Goal: Use online tool/utility: Utilize a website feature to perform a specific function

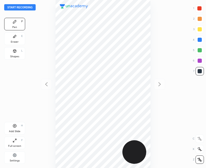
scroll to position [168, 122]
click at [13, 6] on button "Start recording" at bounding box center [19, 7] width 31 height 6
click at [20, 56] on div "Shapes L" at bounding box center [14, 53] width 21 height 13
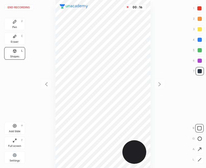
click at [198, 155] on div "R O A L" at bounding box center [198, 143] width 12 height 42
click at [197, 139] on div at bounding box center [199, 139] width 8 height 8
click at [200, 160] on icon at bounding box center [200, 160] width 4 height 4
click at [18, 19] on div "Pen P" at bounding box center [14, 24] width 21 height 13
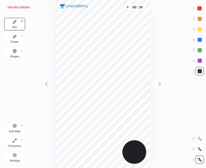
click at [13, 55] on div "Shapes" at bounding box center [14, 56] width 9 height 3
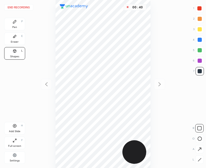
click at [199, 147] on icon at bounding box center [200, 150] width 6 height 6
click at [199, 7] on div at bounding box center [199, 8] width 4 height 4
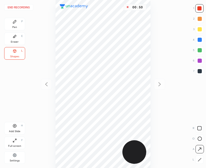
click at [13, 23] on icon at bounding box center [14, 21] width 3 height 3
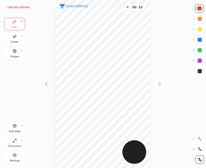
click at [18, 51] on div "Shapes L" at bounding box center [14, 53] width 21 height 13
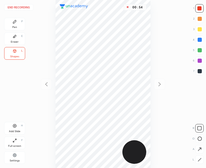
click at [199, 149] on icon at bounding box center [200, 150] width 6 height 6
click at [20, 26] on div "Pen P" at bounding box center [14, 24] width 21 height 13
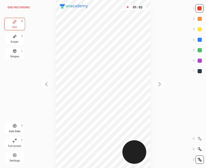
click at [15, 128] on icon at bounding box center [15, 126] width 4 height 4
click at [49, 83] on icon at bounding box center [46, 84] width 6 height 6
click at [14, 50] on icon at bounding box center [15, 51] width 4 height 4
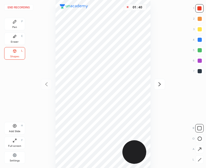
click at [200, 148] on icon at bounding box center [200, 150] width 6 height 6
click at [199, 39] on div at bounding box center [200, 40] width 4 height 4
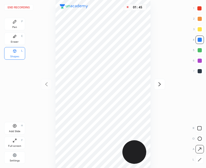
click at [18, 23] on div "Pen P" at bounding box center [14, 24] width 21 height 13
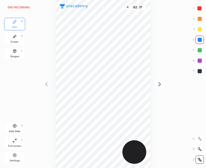
click at [199, 72] on div at bounding box center [200, 71] width 4 height 4
click at [13, 129] on div "Add Slide H" at bounding box center [14, 128] width 21 height 13
click at [46, 84] on icon at bounding box center [46, 84] width 6 height 6
click at [162, 85] on icon at bounding box center [159, 84] width 6 height 6
click at [48, 81] on icon at bounding box center [46, 84] width 6 height 6
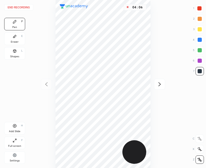
click at [158, 86] on icon at bounding box center [159, 84] width 6 height 6
click at [46, 84] on icon at bounding box center [46, 84] width 6 height 6
click at [15, 128] on div "Add Slide H" at bounding box center [14, 128] width 21 height 13
click at [48, 85] on icon at bounding box center [46, 84] width 6 height 6
click at [160, 85] on icon at bounding box center [159, 85] width 2 height 4
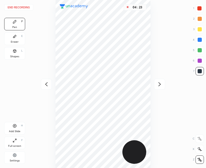
click at [47, 80] on div at bounding box center [46, 84] width 11 height 11
click at [163, 84] on div at bounding box center [159, 84] width 11 height 11
click at [23, 48] on div "Shapes L" at bounding box center [14, 53] width 21 height 13
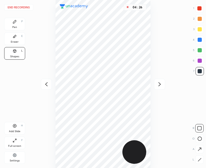
click at [13, 24] on div "Pen P" at bounding box center [14, 24] width 21 height 13
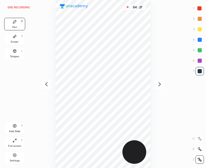
click at [43, 86] on icon at bounding box center [46, 84] width 6 height 6
click at [161, 82] on icon at bounding box center [159, 84] width 6 height 6
click at [45, 81] on icon at bounding box center [46, 84] width 6 height 6
click at [159, 83] on icon at bounding box center [159, 84] width 6 height 6
click at [159, 83] on icon at bounding box center [159, 85] width 2 height 4
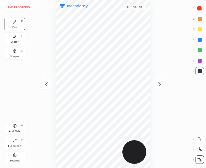
click at [49, 83] on icon at bounding box center [46, 84] width 6 height 6
click at [45, 86] on icon at bounding box center [46, 84] width 6 height 6
click at [160, 85] on icon at bounding box center [159, 85] width 2 height 4
click at [158, 84] on icon at bounding box center [159, 84] width 6 height 6
click at [48, 83] on icon at bounding box center [46, 84] width 6 height 6
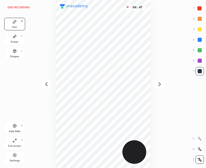
click at [45, 86] on icon at bounding box center [46, 84] width 6 height 6
click at [161, 84] on icon at bounding box center [159, 84] width 6 height 6
click at [10, 128] on div "Add Slide H" at bounding box center [14, 128] width 21 height 13
click at [46, 81] on icon at bounding box center [46, 84] width 6 height 6
click at [160, 85] on icon at bounding box center [159, 84] width 6 height 6
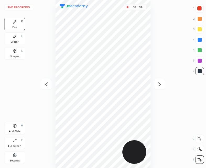
click at [46, 83] on icon at bounding box center [46, 84] width 6 height 6
click at [159, 85] on icon at bounding box center [159, 85] width 2 height 4
click at [14, 50] on icon at bounding box center [14, 50] width 3 height 1
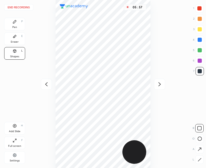
click at [16, 20] on icon at bounding box center [15, 22] width 4 height 4
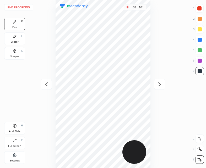
click at [159, 83] on icon at bounding box center [159, 85] width 2 height 4
click at [47, 85] on icon at bounding box center [46, 84] width 6 height 6
click at [47, 84] on icon at bounding box center [46, 84] width 6 height 6
click at [160, 86] on icon at bounding box center [159, 84] width 6 height 6
click at [18, 54] on div "Shapes L" at bounding box center [14, 53] width 21 height 13
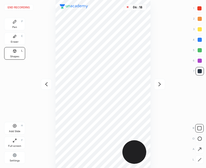
click at [18, 24] on div "Pen P" at bounding box center [14, 24] width 21 height 13
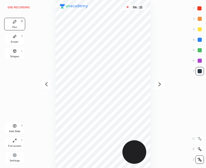
click at [43, 83] on icon at bounding box center [46, 84] width 6 height 6
click at [45, 83] on icon at bounding box center [46, 84] width 6 height 6
click at [45, 84] on div "06 : 23" at bounding box center [103, 84] width 122 height 168
click at [160, 84] on icon at bounding box center [159, 85] width 2 height 4
click at [160, 84] on icon at bounding box center [159, 84] width 6 height 6
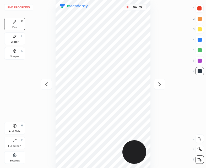
click at [17, 6] on button "End recording" at bounding box center [18, 7] width 29 height 6
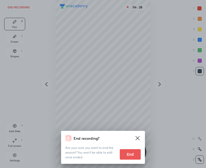
click at [130, 152] on button "End" at bounding box center [130, 154] width 21 height 10
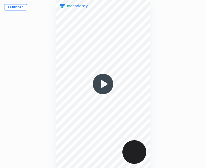
click at [105, 84] on img at bounding box center [102, 84] width 25 height 25
